Goal: Task Accomplishment & Management: Manage account settings

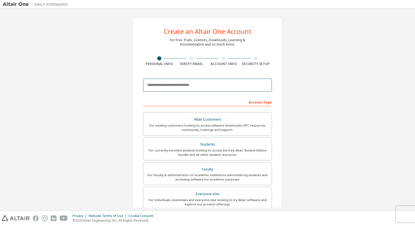
click at [215, 86] on input "email" at bounding box center [207, 85] width 129 height 13
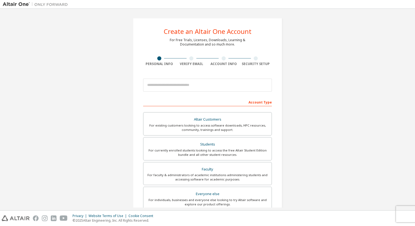
click at [273, 82] on div "Create an Altair One Account For Free Trials, Licenses, Downloads, Learning & D…" at bounding box center [207, 155] width 149 height 274
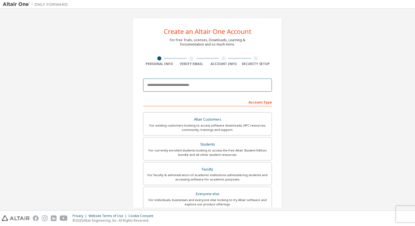
click at [243, 87] on input "email" at bounding box center [207, 85] width 129 height 13
click at [237, 85] on input "**" at bounding box center [207, 85] width 129 height 13
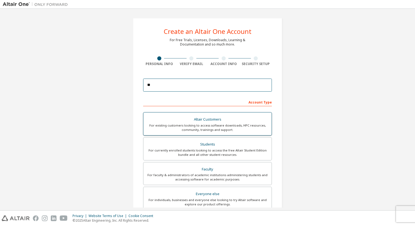
type input "**********"
type input "********"
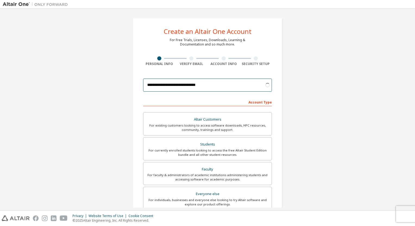
click at [143, 87] on input "**********" at bounding box center [207, 85] width 129 height 13
click at [331, 88] on div "**********" at bounding box center [207, 154] width 409 height 287
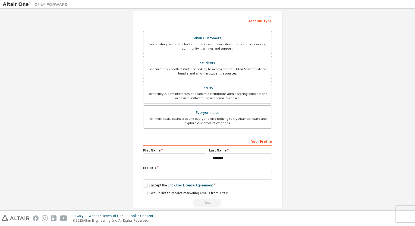
scroll to position [90, 0]
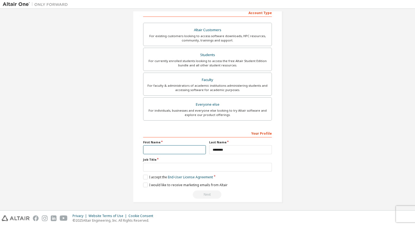
click at [179, 154] on div "Your Profile First Name Last Name ******** Job Title Please provide State/Provi…" at bounding box center [207, 164] width 129 height 70
type input "*********"
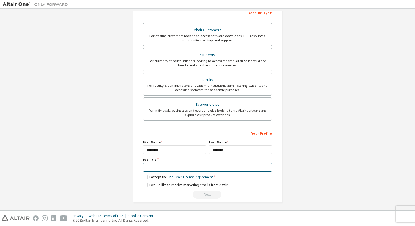
click at [168, 169] on input "text" at bounding box center [207, 167] width 129 height 9
click at [141, 176] on div "**********" at bounding box center [207, 65] width 149 height 274
click at [144, 178] on label "I accept the End-User License Agreement" at bounding box center [178, 177] width 70 height 5
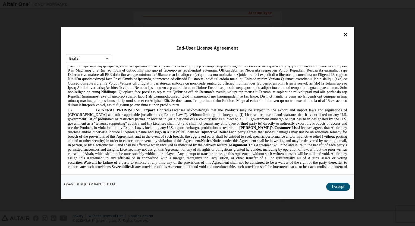
scroll to position [1511, 0]
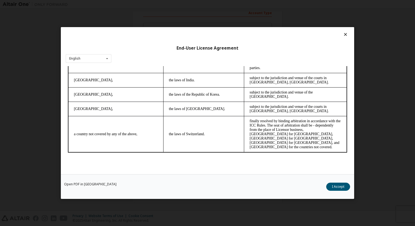
drag, startPoint x: 348, startPoint y: 83, endPoint x: 405, endPoint y: 254, distance: 180.1
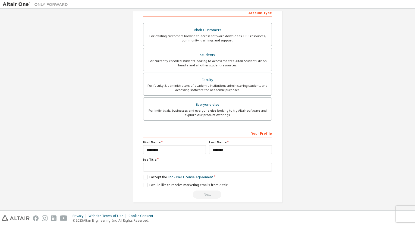
click at [147, 182] on div "**********" at bounding box center [207, 164] width 129 height 70
click at [144, 185] on label "I would like to receive marketing emails from Altair" at bounding box center [185, 185] width 84 height 5
click at [158, 163] on input "text" at bounding box center [207, 167] width 129 height 9
type input "*"
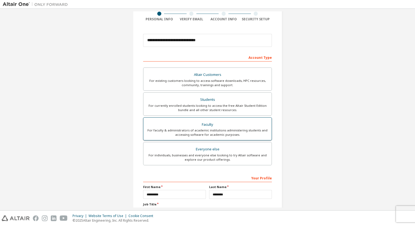
scroll to position [54, 0]
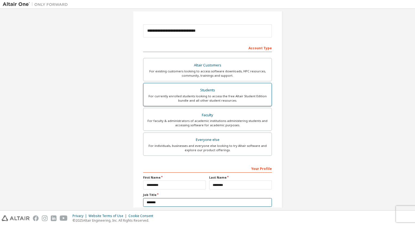
type input "*******"
click at [215, 96] on div "For currently enrolled students looking to access the free Altair Student Editi…" at bounding box center [208, 98] width 122 height 9
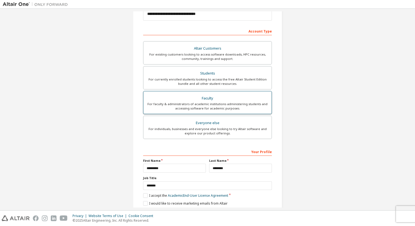
scroll to position [90, 0]
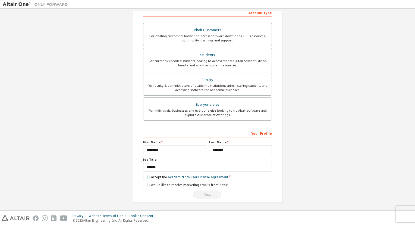
click at [143, 176] on label "I accept the Academic End-User License Agreement" at bounding box center [185, 177] width 85 height 5
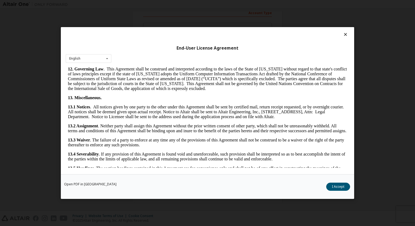
scroll to position [889, 0]
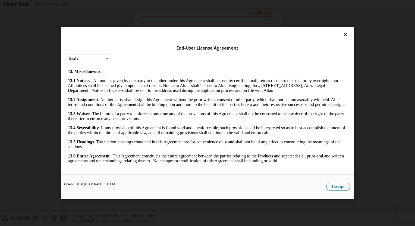
click at [336, 185] on button "I Accept" at bounding box center [338, 187] width 24 height 8
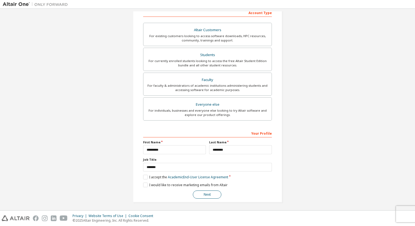
click at [193, 194] on button "Next" at bounding box center [207, 195] width 28 height 8
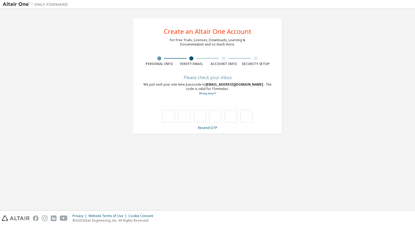
scroll to position [0, 0]
type input "*"
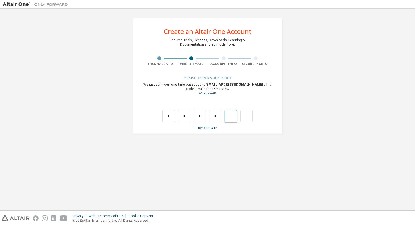
type input "*"
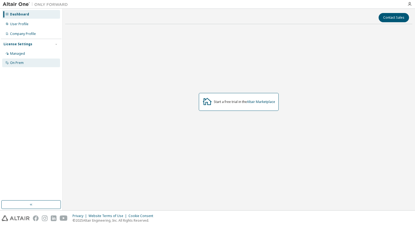
click at [17, 65] on div "On Prem" at bounding box center [17, 63] width 14 height 4
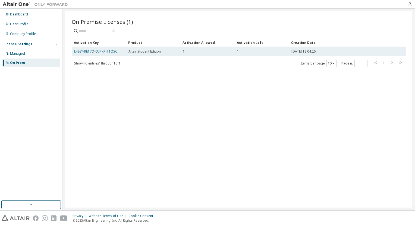
click at [87, 50] on link "L48EY-RE17O-0UPKR-T1QSC" at bounding box center [95, 51] width 43 height 5
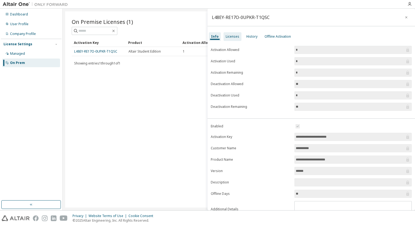
click at [233, 33] on div "Licenses" at bounding box center [232, 36] width 18 height 9
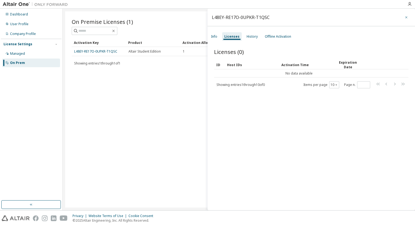
click at [402, 18] on button "button" at bounding box center [406, 17] width 9 height 9
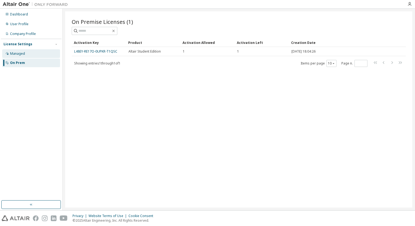
click at [39, 54] on div "Managed" at bounding box center [31, 53] width 58 height 9
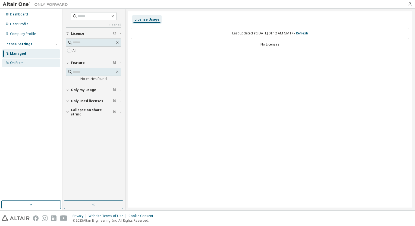
click at [30, 62] on div "On Prem" at bounding box center [31, 63] width 58 height 9
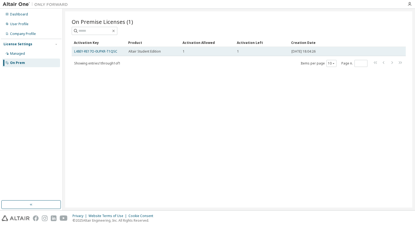
click at [167, 52] on div "Altair Student Edition" at bounding box center [152, 51] width 49 height 4
click at [110, 52] on link "L48EY-RE17O-0UPKR-T1QSC" at bounding box center [95, 51] width 43 height 5
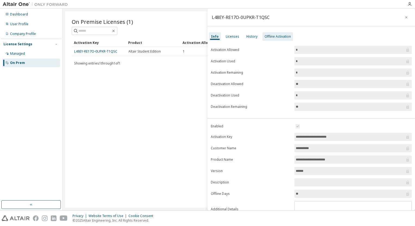
click at [285, 37] on div "Offline Activation" at bounding box center [277, 36] width 26 height 4
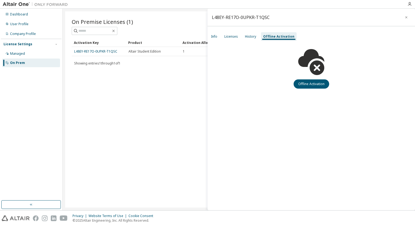
click at [263, 37] on div "Offline Activation" at bounding box center [278, 36] width 31 height 4
click at [245, 37] on div "History" at bounding box center [250, 36] width 11 height 4
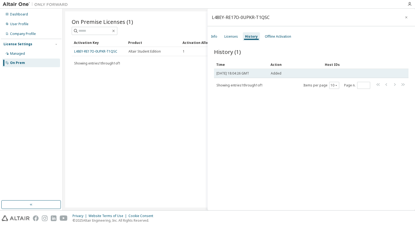
click at [230, 72] on span "Sun, 07 Sep 2025 18:04:26 GMT" at bounding box center [232, 73] width 33 height 4
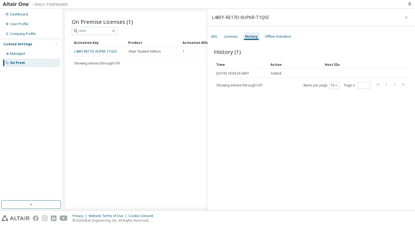
click at [230, 30] on div "L48EY-RE17O-0UPKR-T1QSC Info Licenses History Offline Activation History (1) Cl…" at bounding box center [310, 110] width 207 height 202
click at [230, 37] on div "Licenses" at bounding box center [231, 36] width 14 height 4
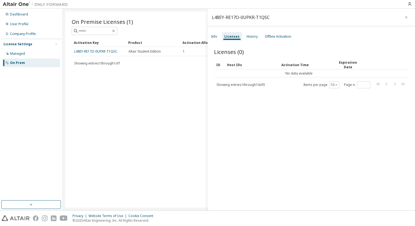
click at [230, 37] on div "Licenses" at bounding box center [231, 36] width 15 height 4
click at [228, 37] on div "Licenses" at bounding box center [231, 36] width 15 height 4
click at [216, 34] on div "Info" at bounding box center [214, 36] width 6 height 4
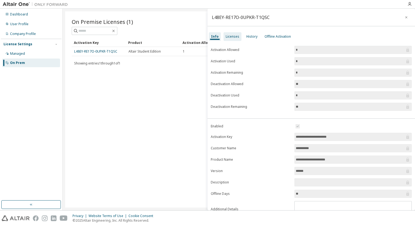
click at [231, 36] on div "Licenses" at bounding box center [233, 36] width 14 height 4
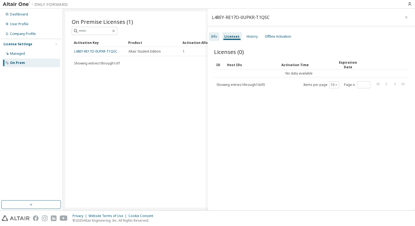
click at [215, 36] on div "Info" at bounding box center [214, 36] width 6 height 4
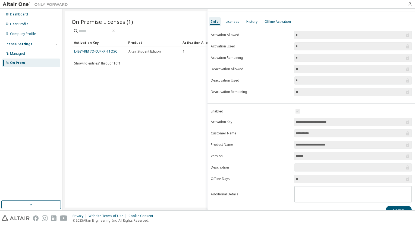
scroll to position [22, 0]
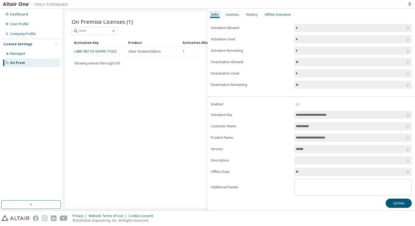
click at [161, 128] on div "On Premise Licenses (1) Clear Load Save Save As Field Operator Value Select fil…" at bounding box center [238, 109] width 347 height 196
click at [117, 29] on span at bounding box center [95, 31] width 46 height 8
click at [115, 30] on icon "button" at bounding box center [113, 31] width 2 height 2
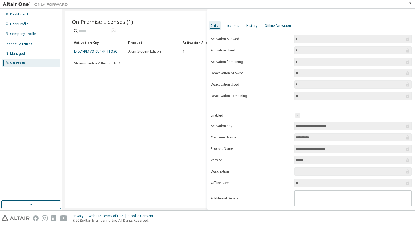
scroll to position [0, 0]
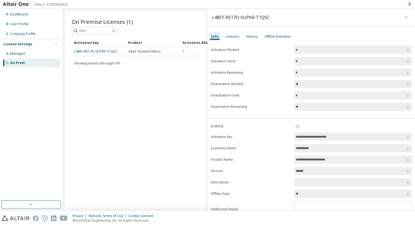
click at [404, 16] on icon "button" at bounding box center [406, 17] width 4 height 4
